Goal: Transaction & Acquisition: Purchase product/service

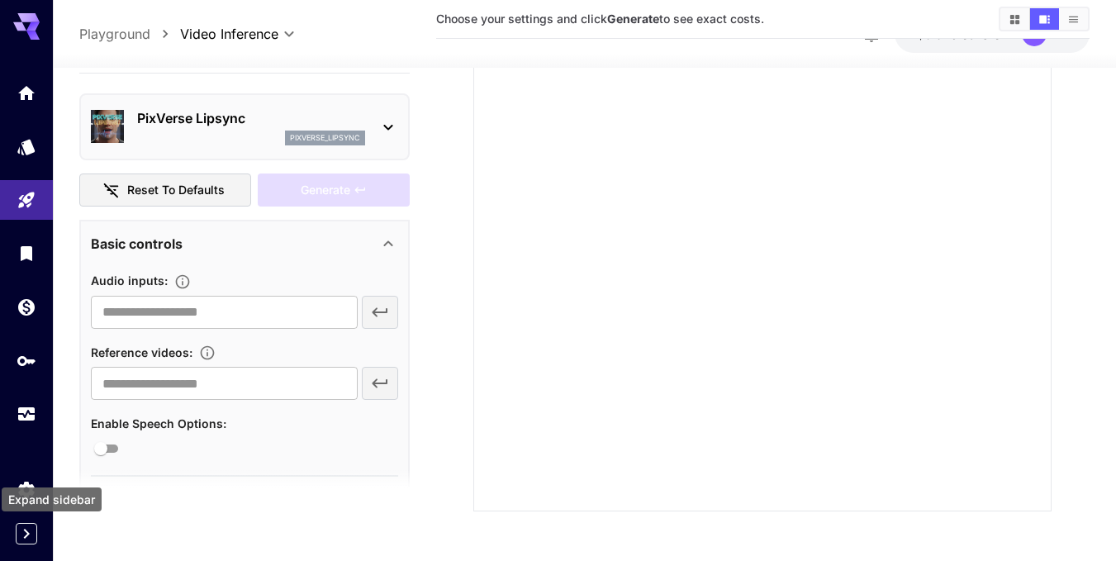
click at [27, 527] on icon "Expand sidebar" at bounding box center [27, 534] width 20 height 20
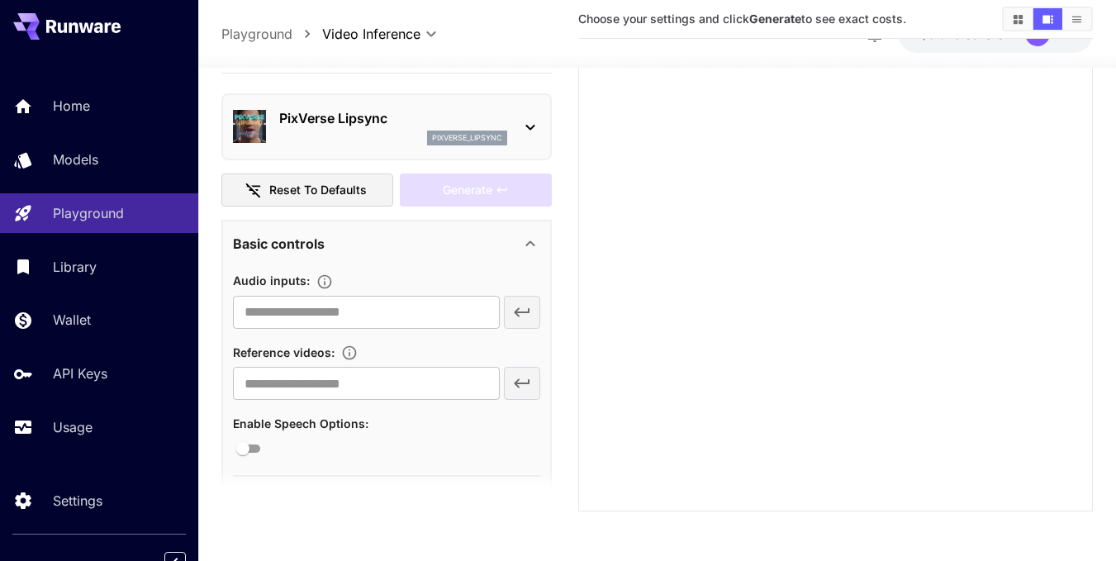
scroll to position [176, 0]
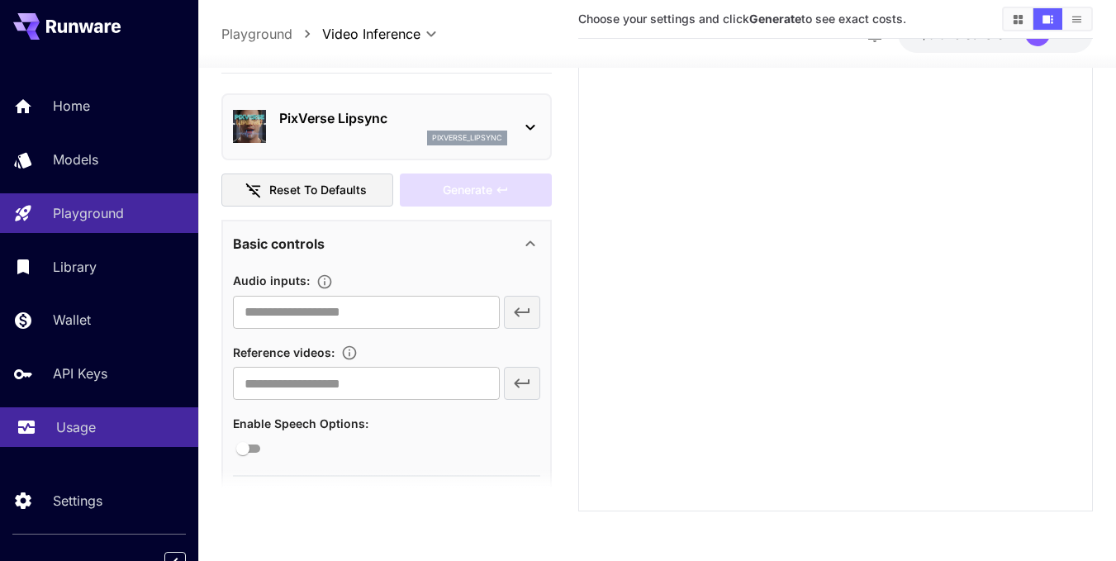
click at [108, 441] on link "Usage" at bounding box center [99, 427] width 198 height 40
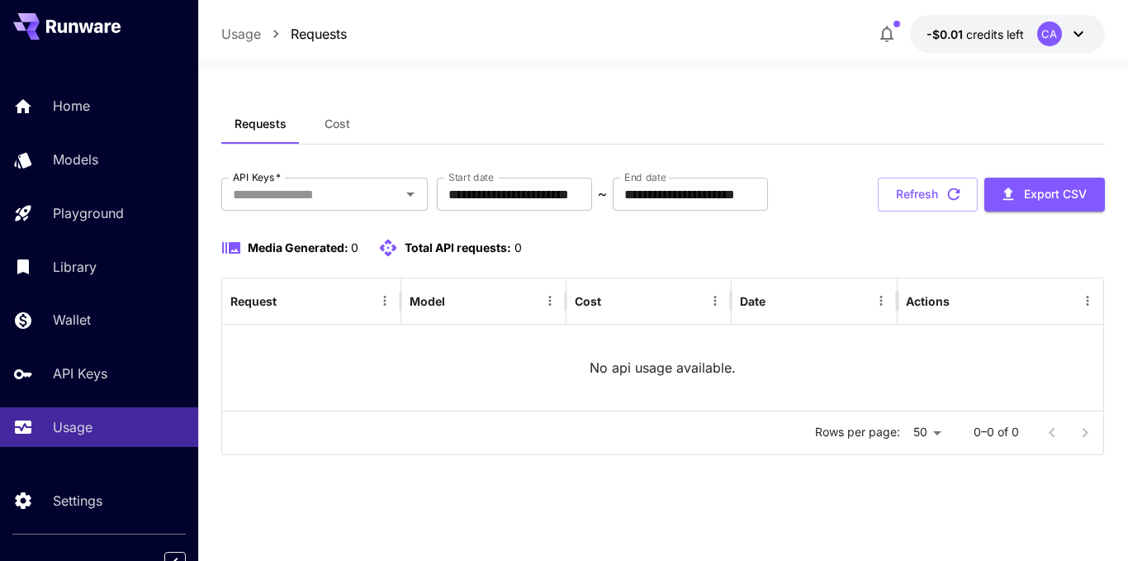
click at [1074, 35] on icon at bounding box center [1079, 34] width 20 height 20
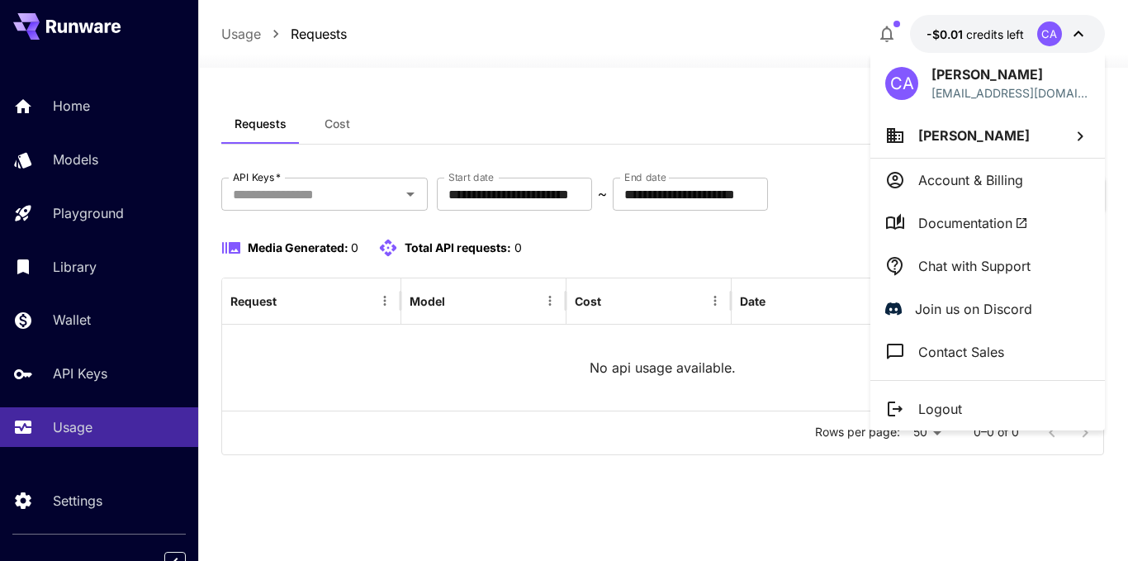
click at [343, 130] on div at bounding box center [564, 280] width 1128 height 561
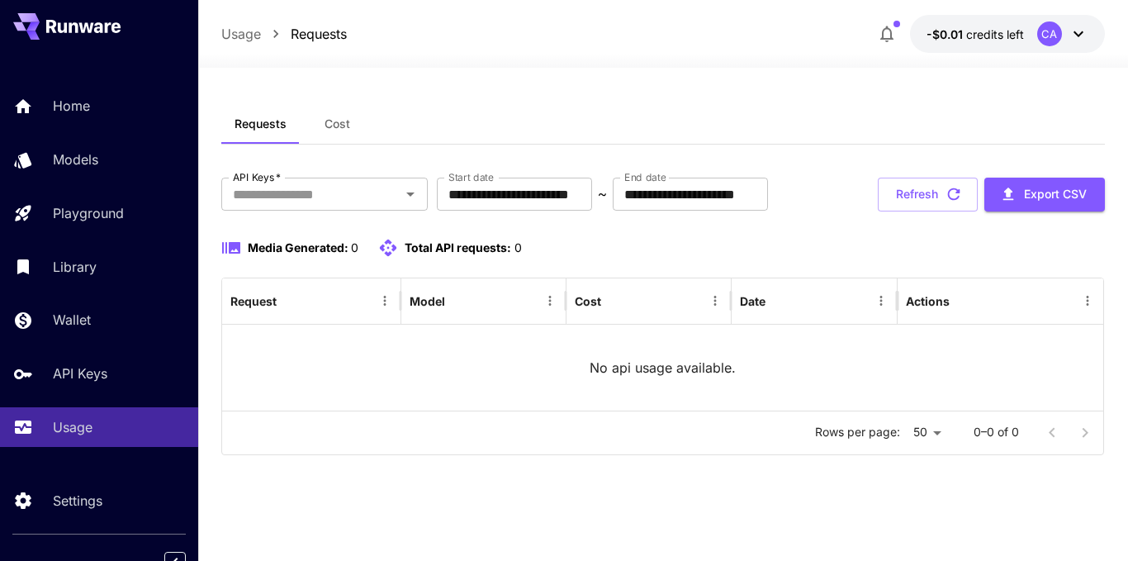
click at [340, 126] on span "Cost" at bounding box center [338, 123] width 26 height 15
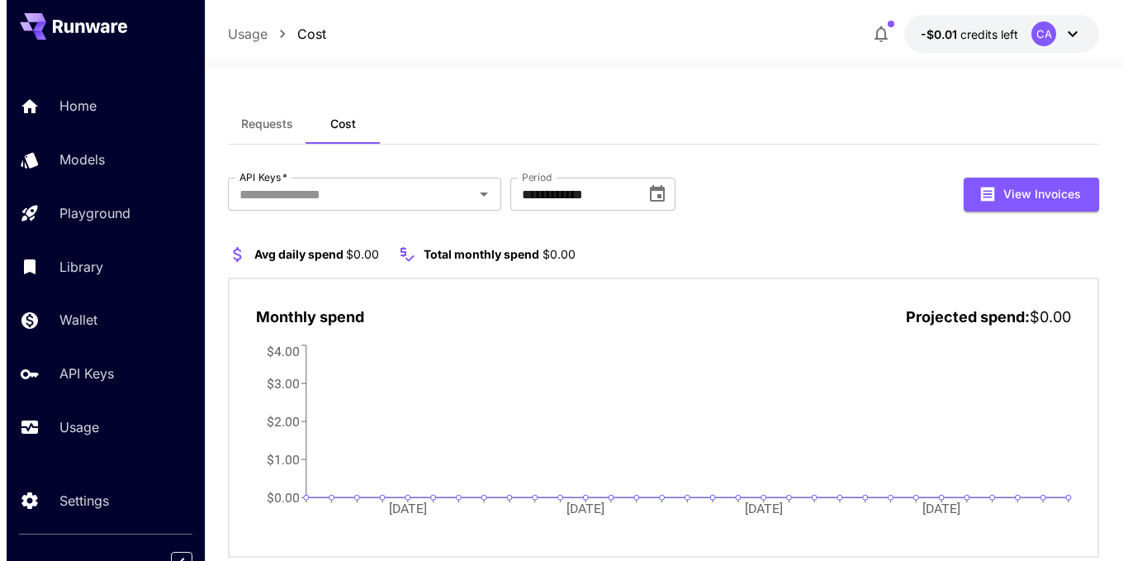
scroll to position [46, 0]
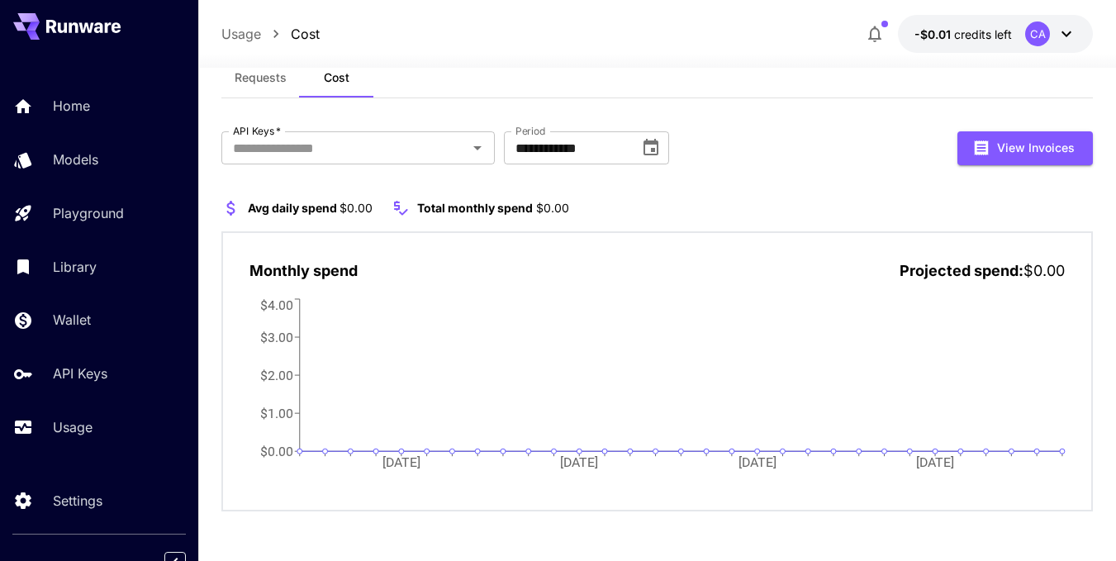
click at [1074, 31] on icon at bounding box center [1066, 34] width 20 height 20
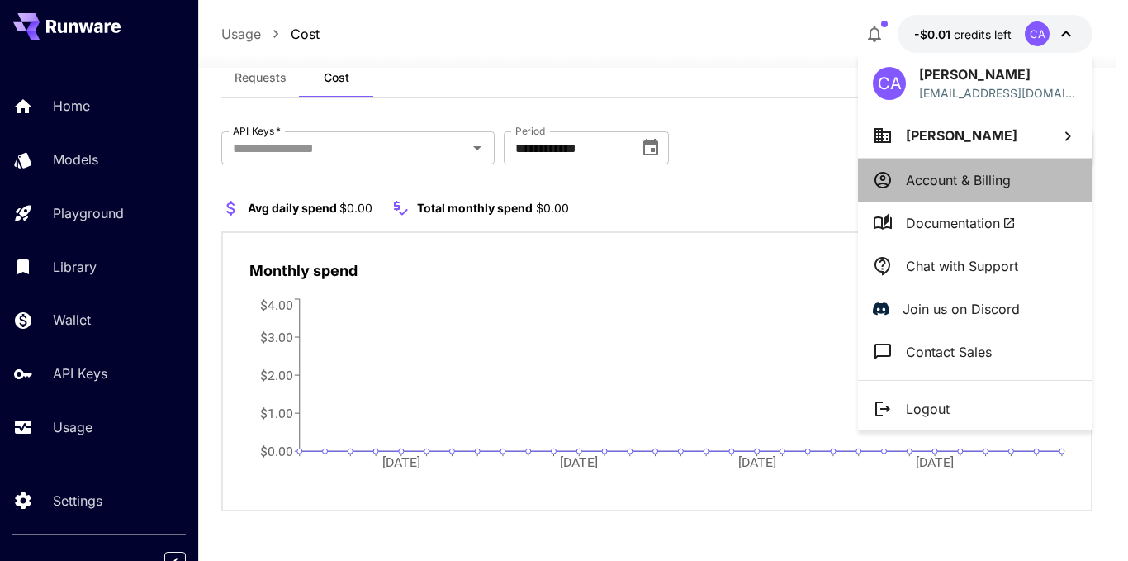
click at [997, 176] on p "Account & Billing" at bounding box center [958, 180] width 105 height 20
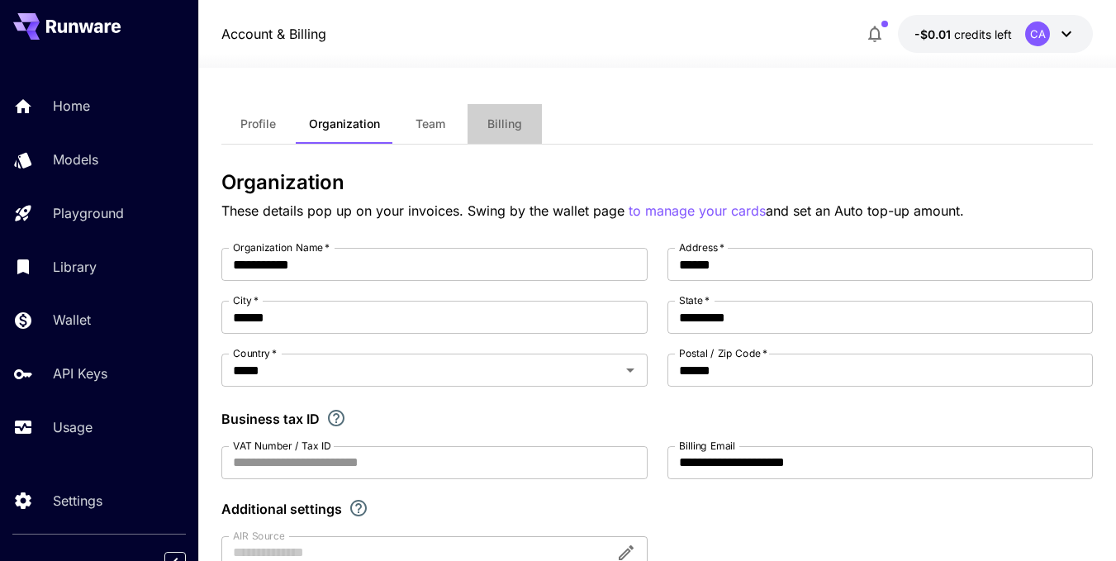
click at [494, 130] on span "Billing" at bounding box center [504, 123] width 35 height 15
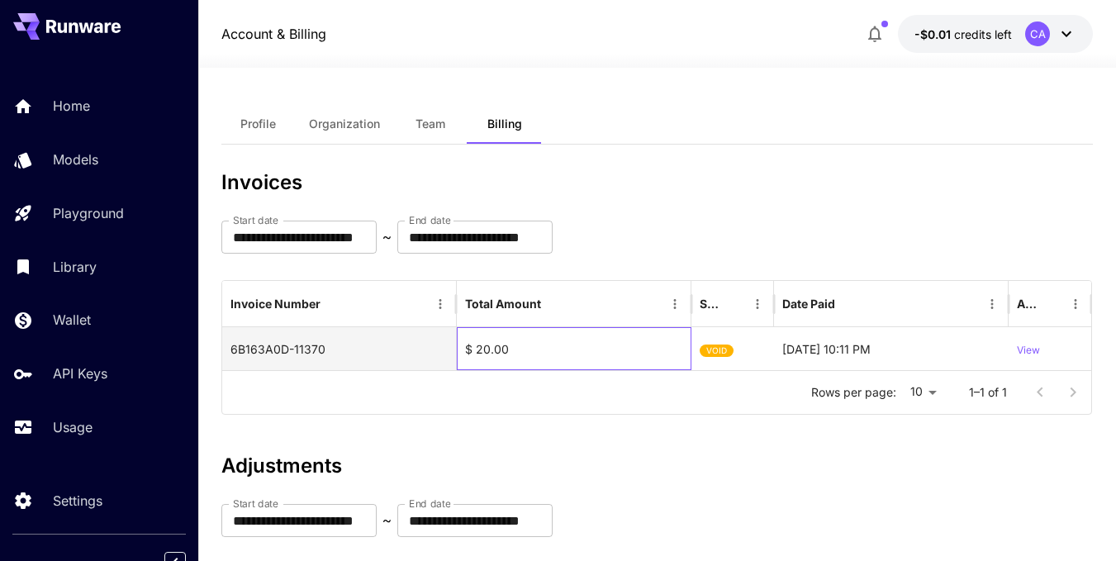
click at [557, 348] on div "$ 20.00" at bounding box center [574, 348] width 235 height 43
click at [717, 342] on span "VOID" at bounding box center [716, 351] width 34 height 42
click at [719, 349] on span "VOID" at bounding box center [716, 351] width 34 height 42
click at [1030, 353] on p "View" at bounding box center [1028, 351] width 23 height 16
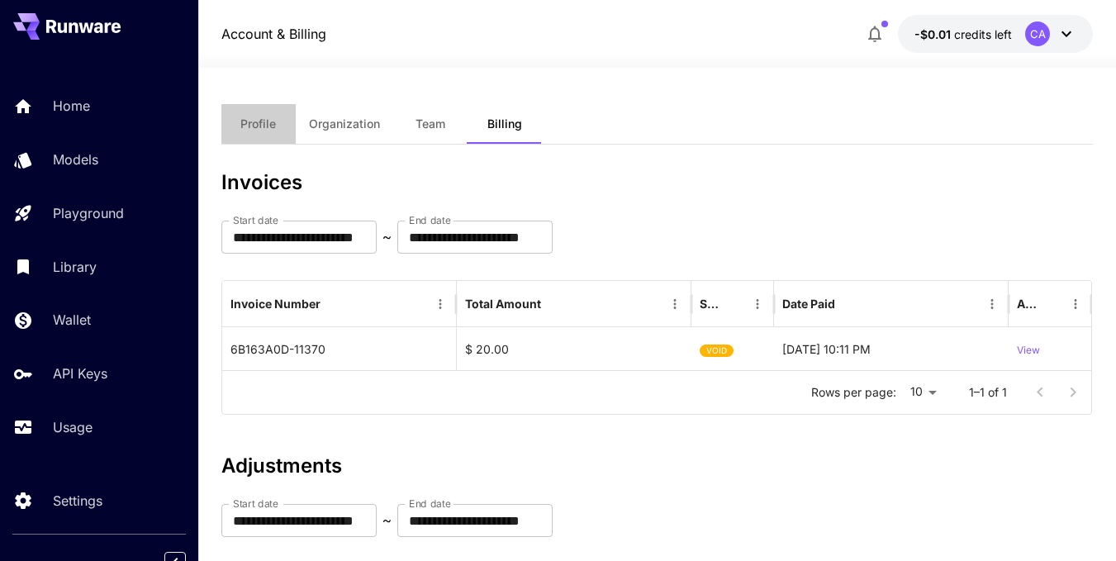
click at [273, 119] on span "Profile" at bounding box center [258, 123] width 36 height 15
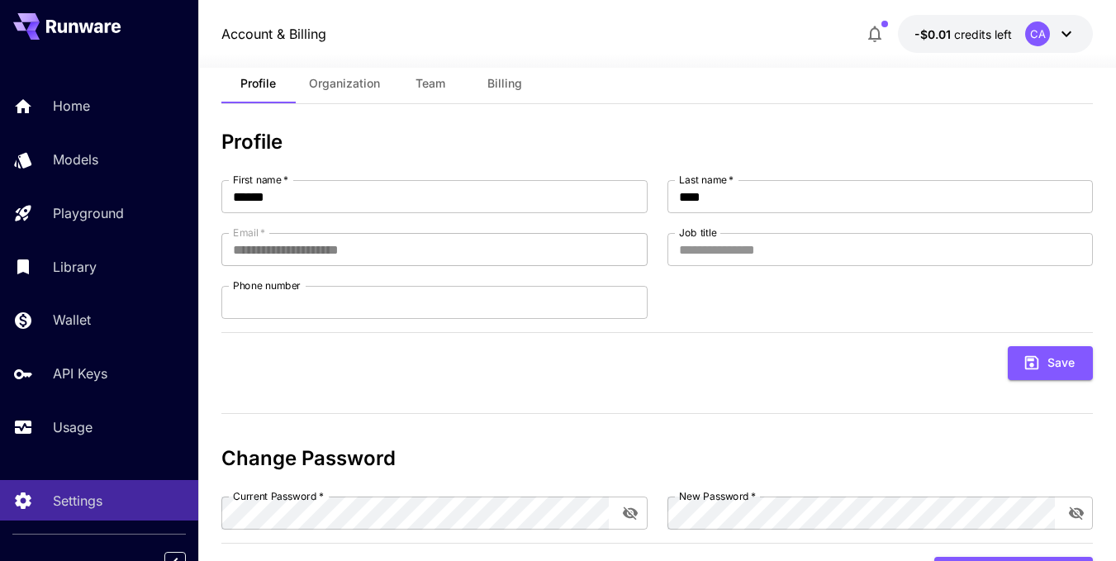
scroll to position [92, 0]
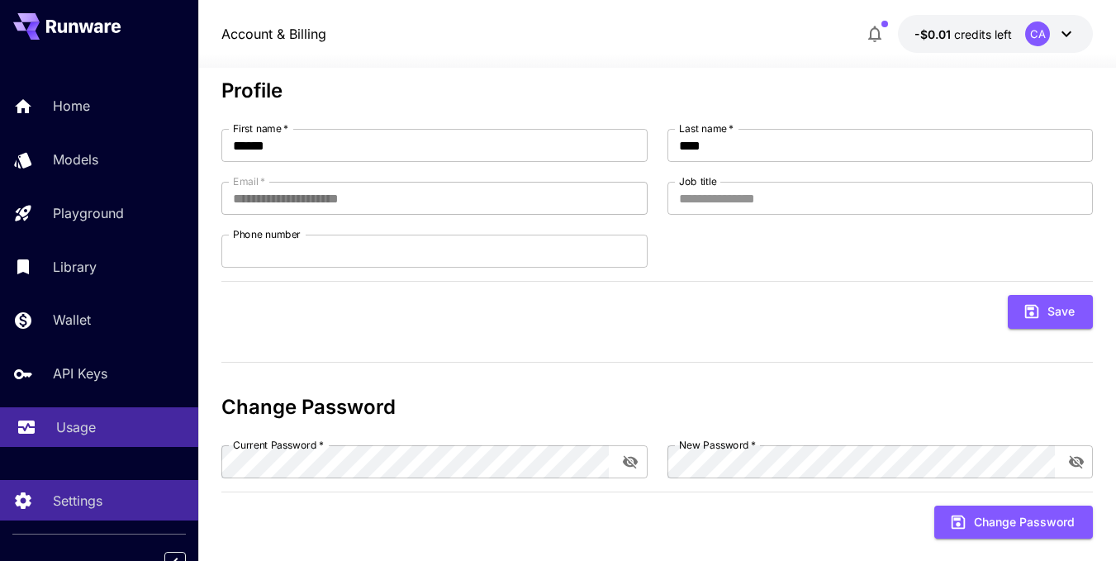
click at [80, 419] on p "Usage" at bounding box center [76, 427] width 40 height 20
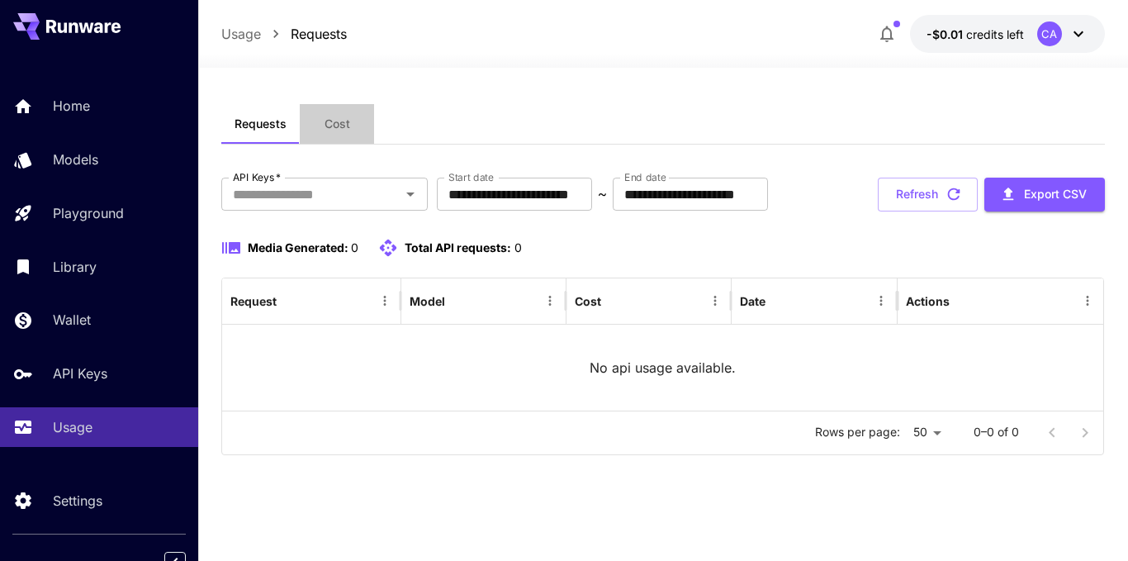
click at [343, 124] on span "Cost" at bounding box center [338, 123] width 26 height 15
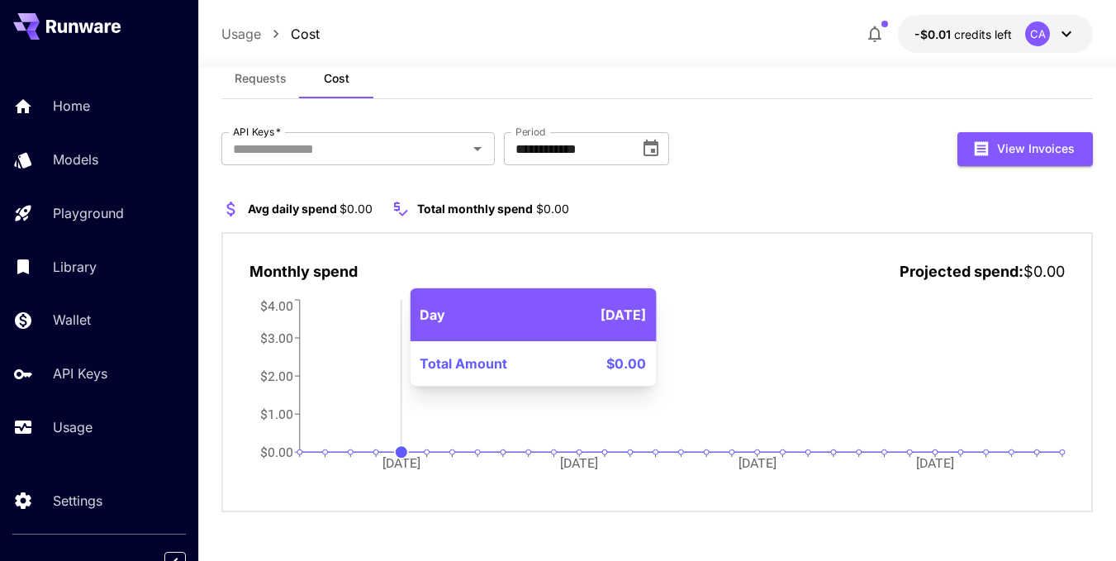
scroll to position [46, 0]
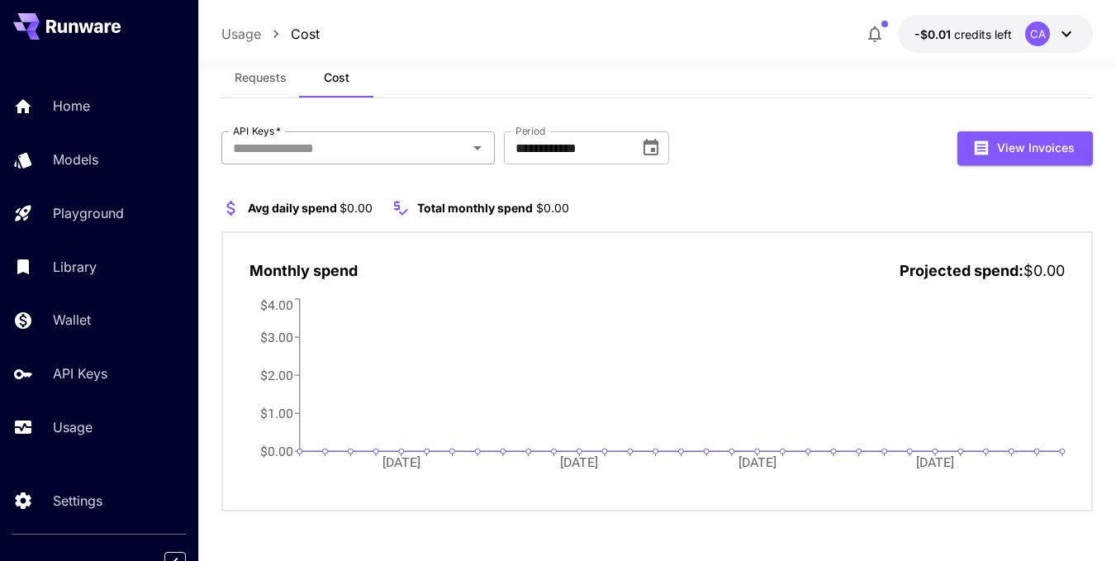
click at [309, 145] on input "API Keys   *" at bounding box center [344, 147] width 236 height 23
click at [264, 146] on icon at bounding box center [265, 147] width 13 height 13
click at [258, 85] on button "Requests" at bounding box center [260, 78] width 78 height 40
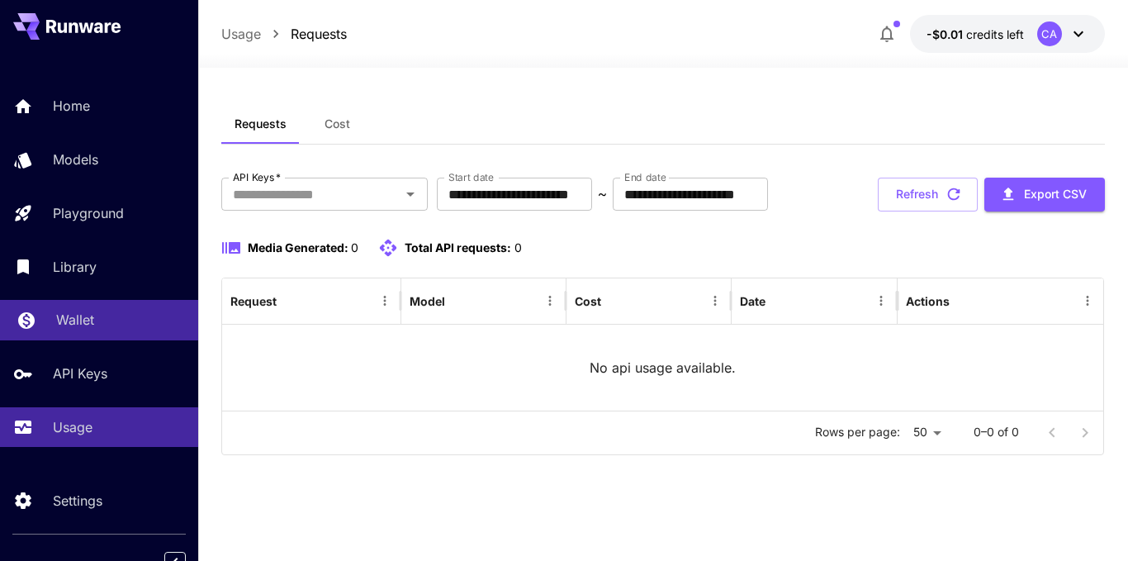
click at [101, 321] on div "Wallet" at bounding box center [120, 320] width 129 height 20
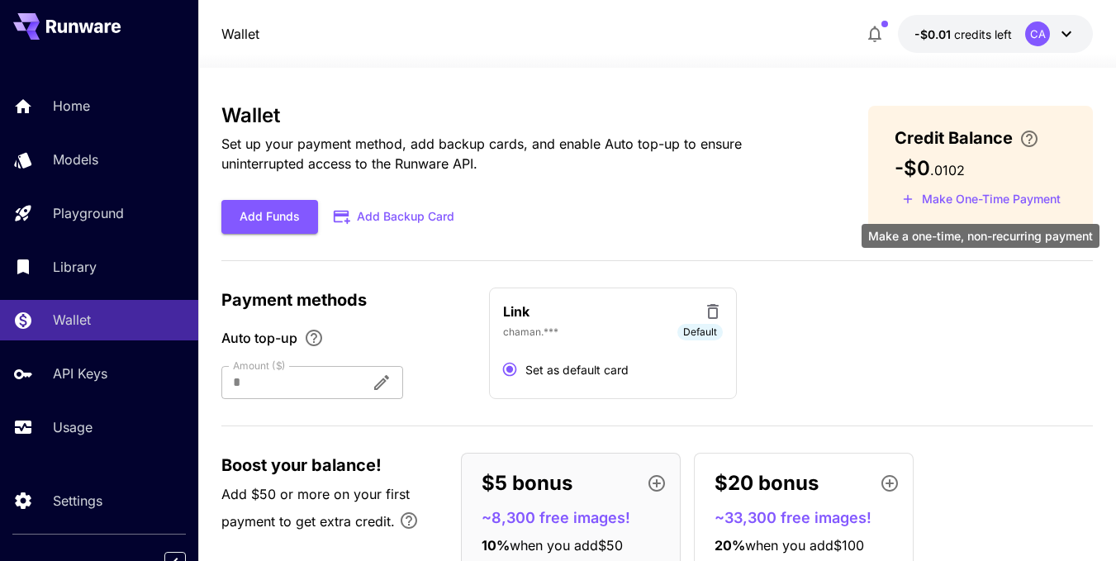
click at [946, 201] on button "Make One-Time Payment" at bounding box center [980, 200] width 173 height 26
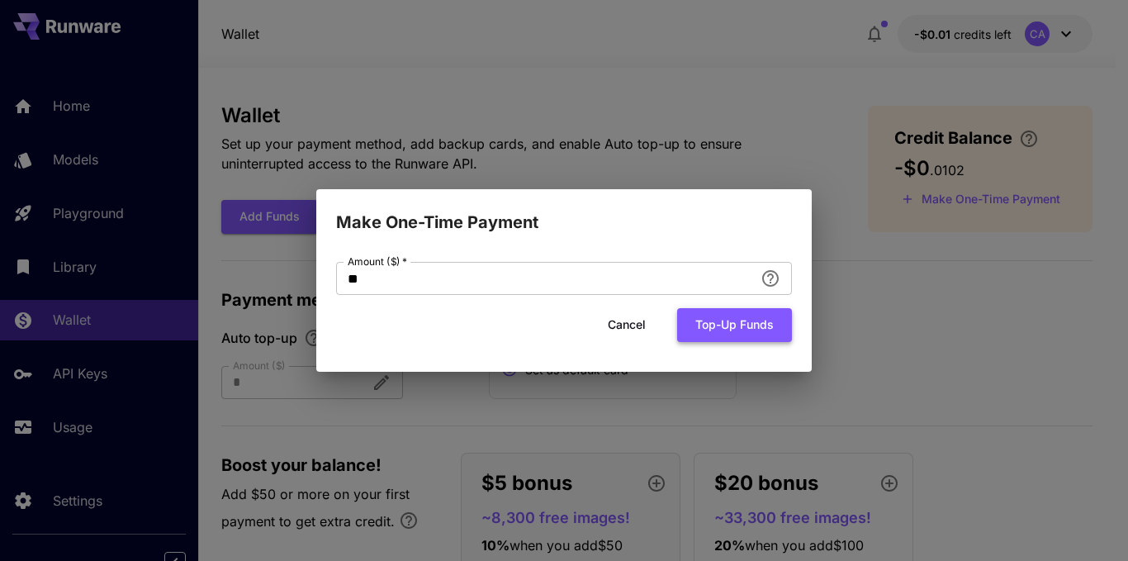
click at [757, 327] on button "Top-up funds" at bounding box center [734, 325] width 115 height 34
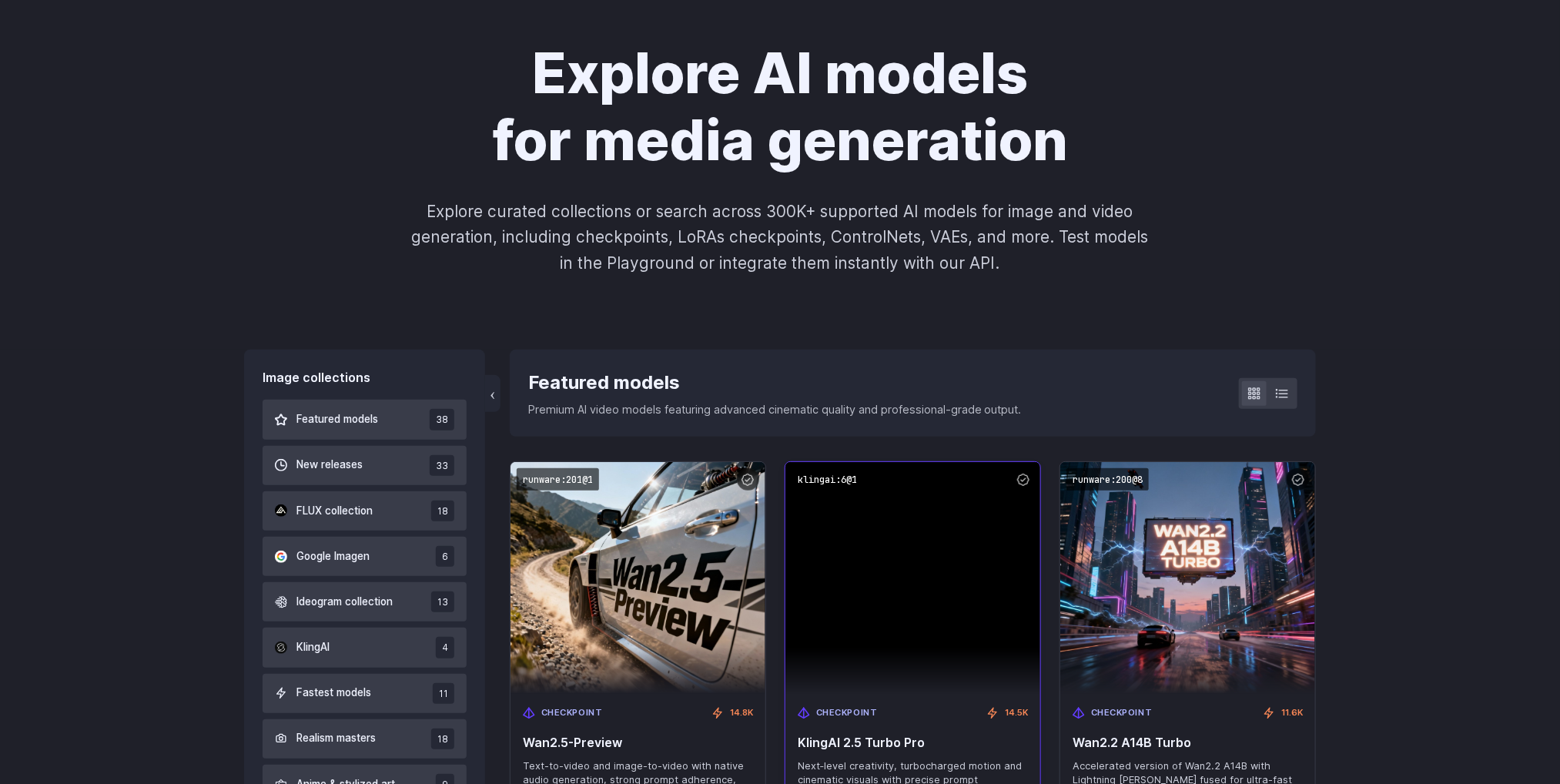
scroll to position [347, 0]
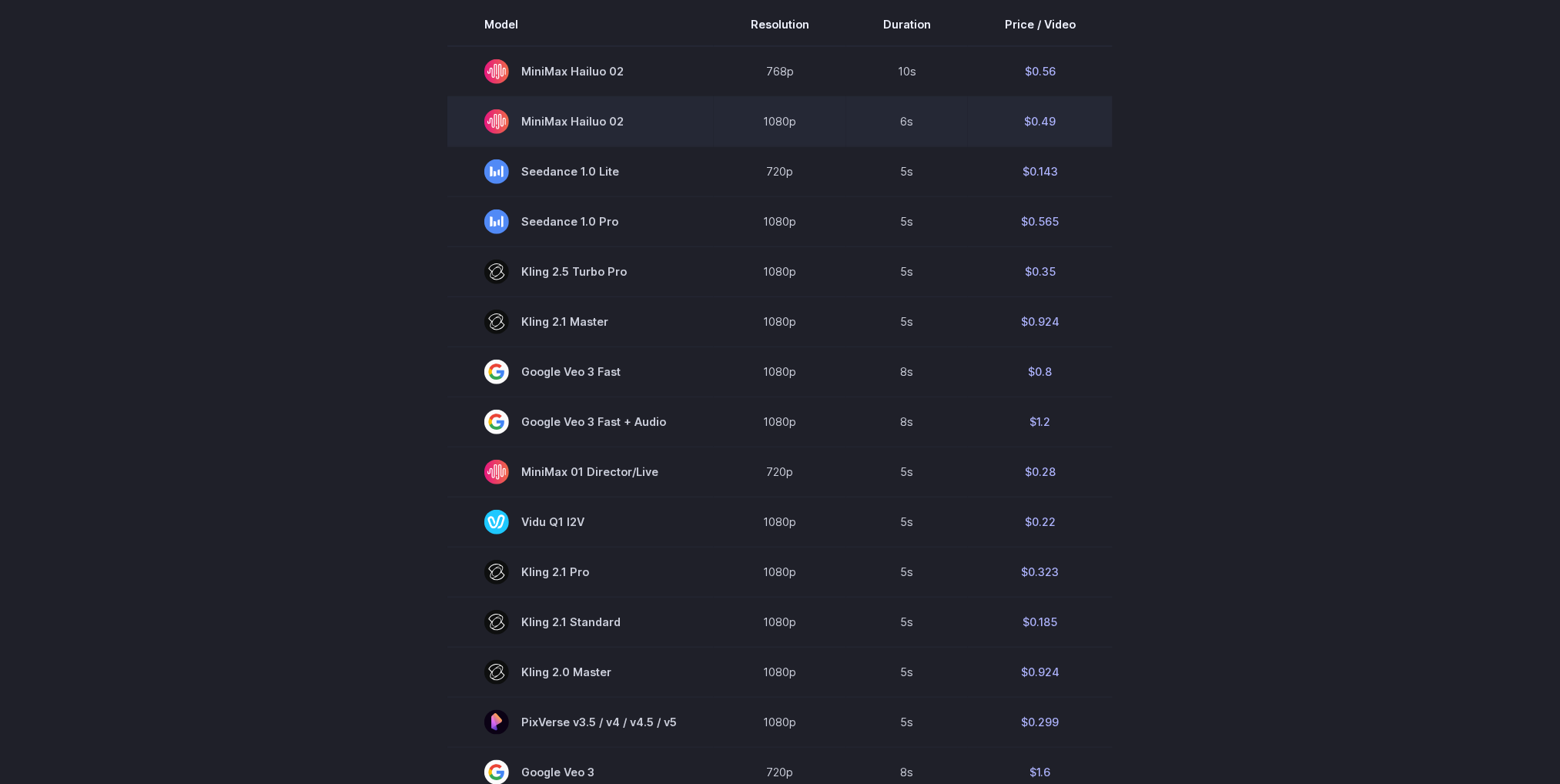
scroll to position [577, 0]
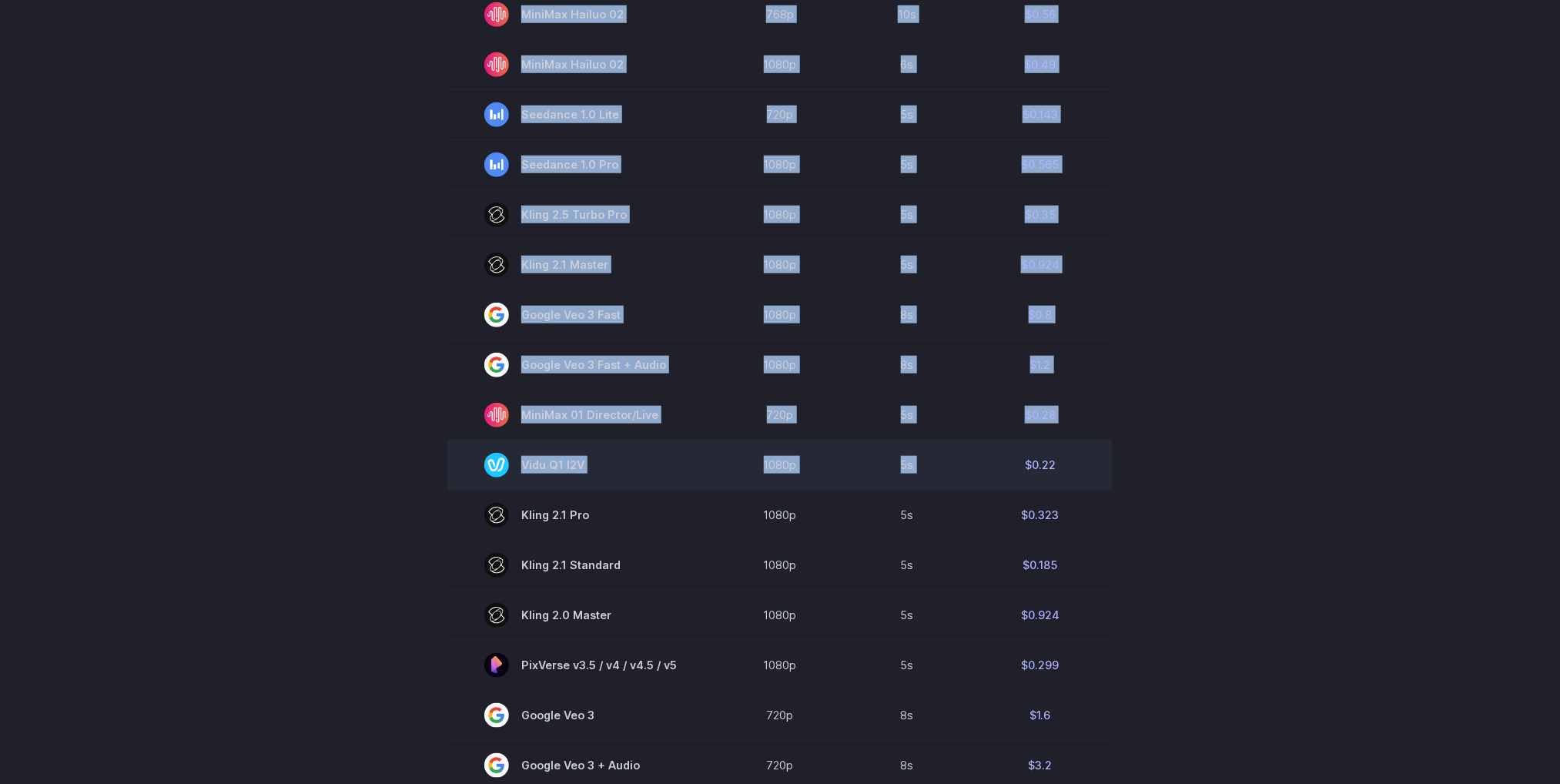
drag, startPoint x: 1125, startPoint y: 472, endPoint x: 984, endPoint y: 444, distance: 143.8
click at [984, 444] on section "Model Resolution Duration Price / Video MiniMax Hailuo 02 768p 10s $0.56 MiniMa…" at bounding box center [780, 493] width 1072 height 1094
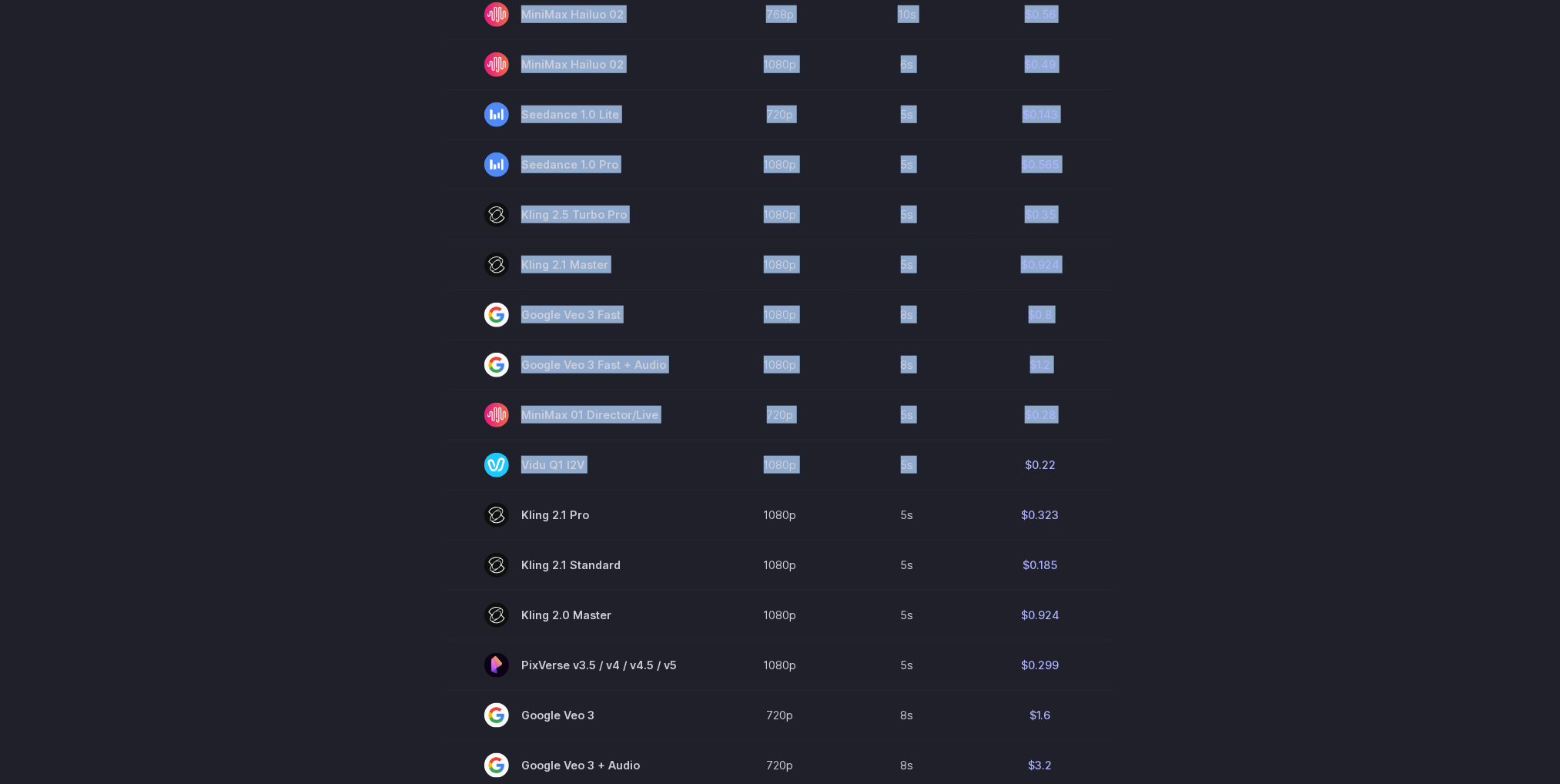
drag, startPoint x: 1128, startPoint y: 461, endPoint x: 1112, endPoint y: 475, distance: 21.3
click at [1130, 460] on section "Model Resolution Duration Price / Video MiniMax Hailuo 02 768p 10s $0.56 MiniMa…" at bounding box center [780, 493] width 1072 height 1094
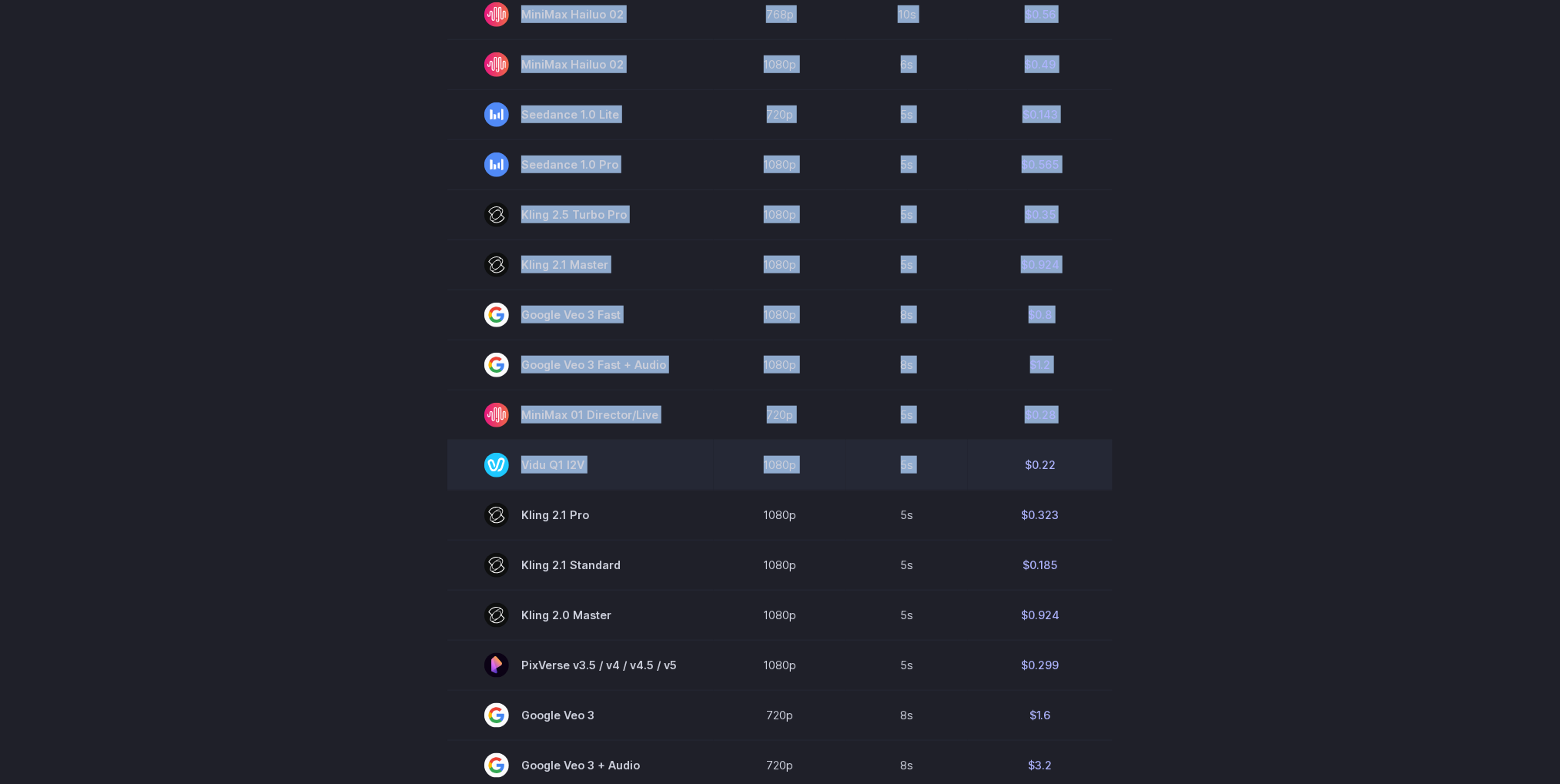
click at [1085, 461] on td "$0.22" at bounding box center [1040, 465] width 145 height 50
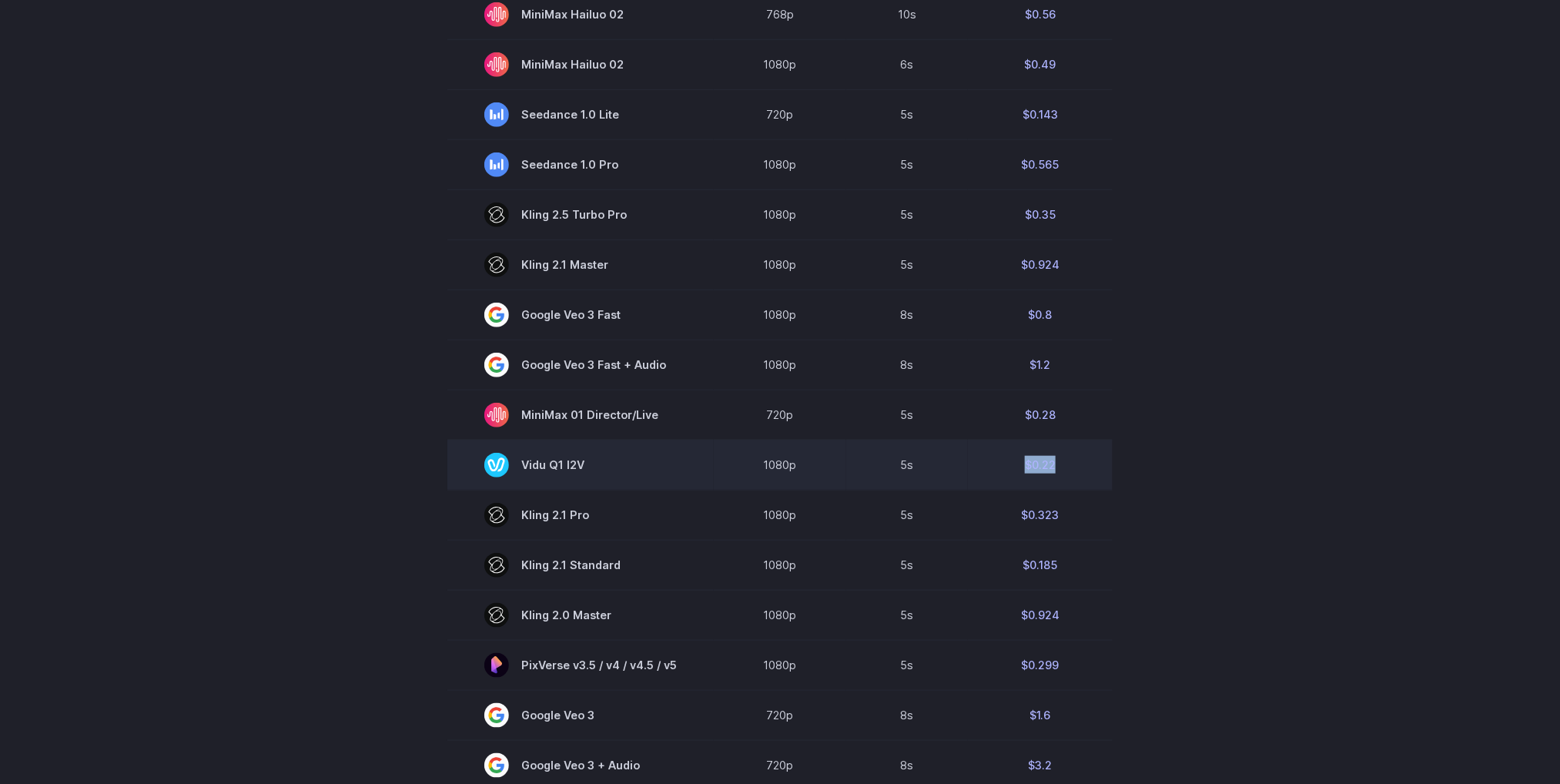
drag, startPoint x: 1063, startPoint y: 465, endPoint x: 1019, endPoint y: 460, distance: 44.3
click at [1019, 460] on td "$0.22" at bounding box center [1040, 465] width 145 height 50
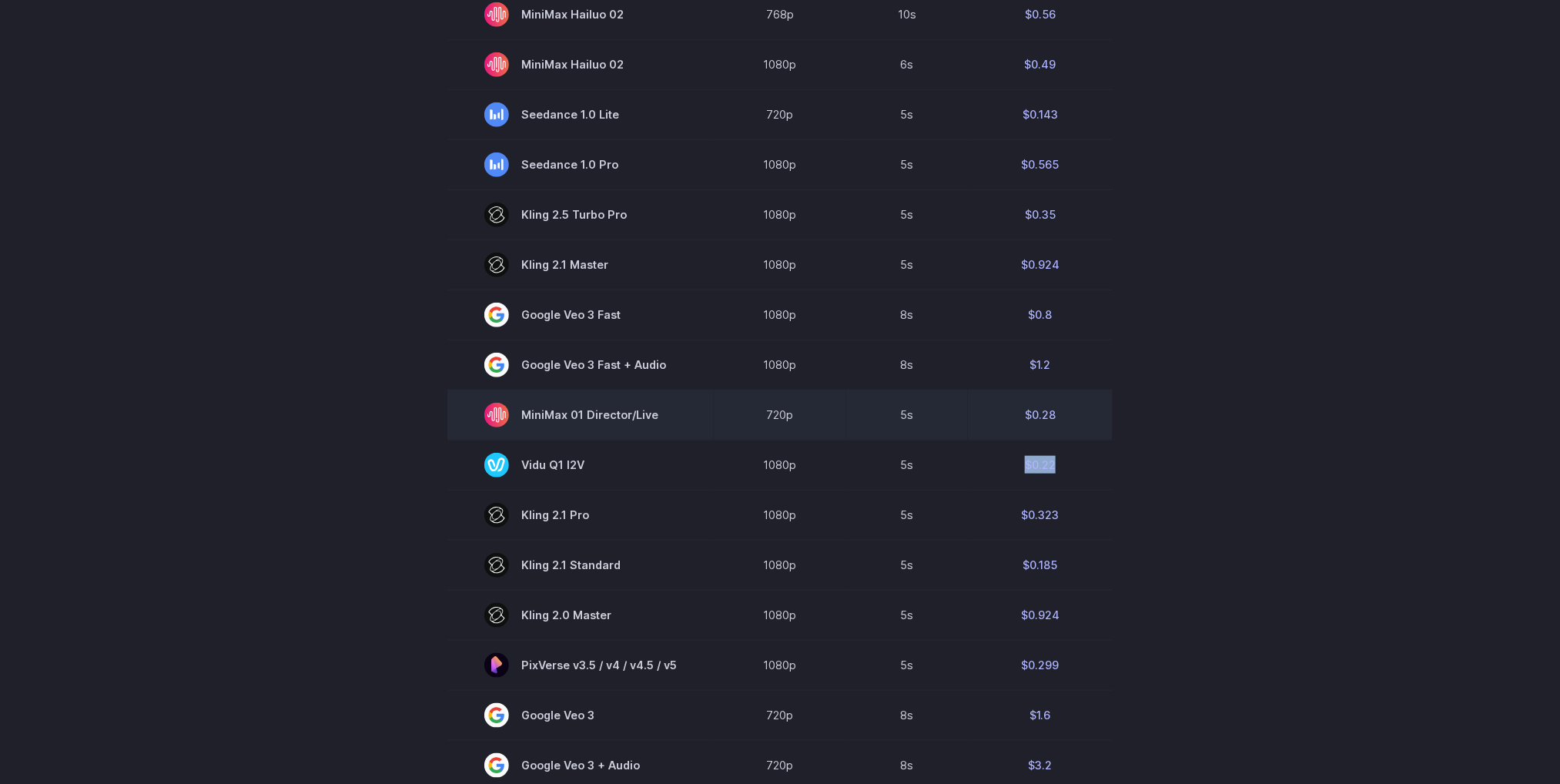
copy td "$0.22"
